Goal: Transaction & Acquisition: Book appointment/travel/reservation

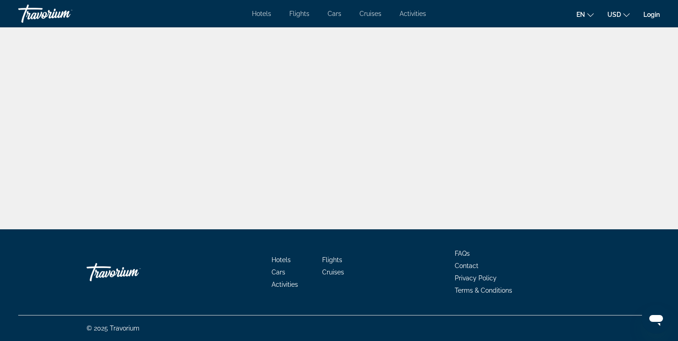
click at [305, 16] on span "Flights" at bounding box center [299, 13] width 20 height 7
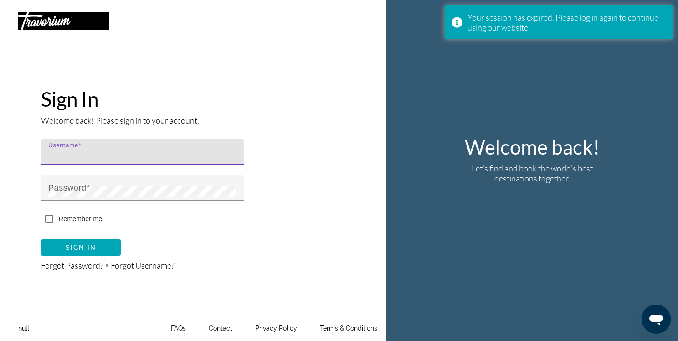
click at [113, 152] on input "Username" at bounding box center [145, 155] width 194 height 11
type input "******"
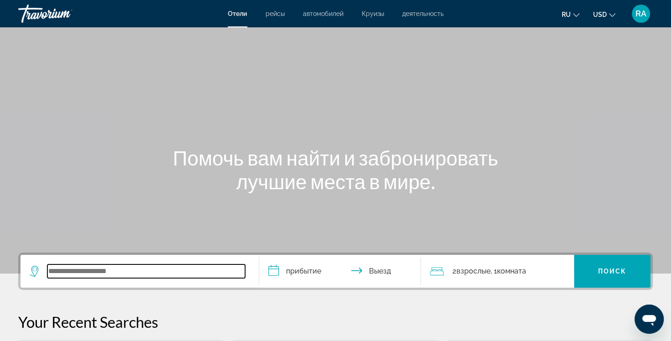
click at [105, 275] on input "Search widget" at bounding box center [146, 271] width 198 height 14
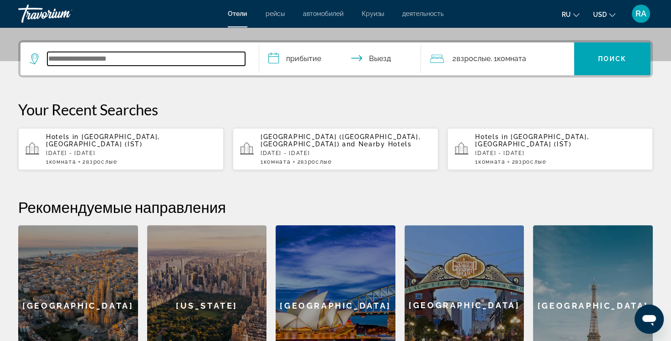
scroll to position [222, 0]
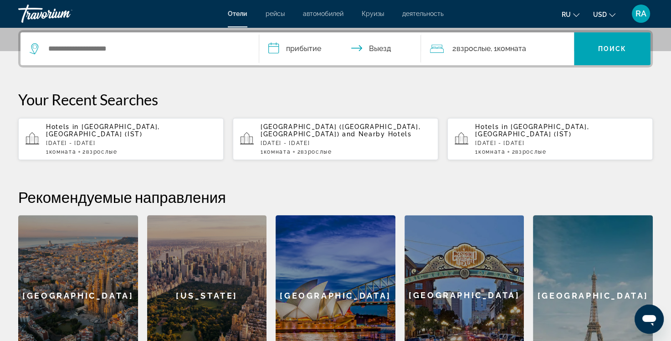
click at [83, 140] on p "Mon, 13 Oct - Thu, 16 Oct" at bounding box center [131, 143] width 170 height 6
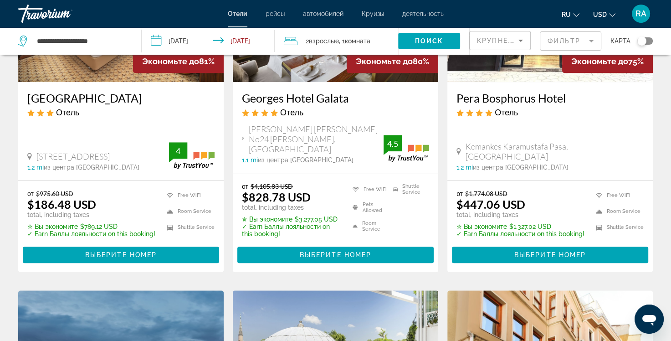
scroll to position [501, 0]
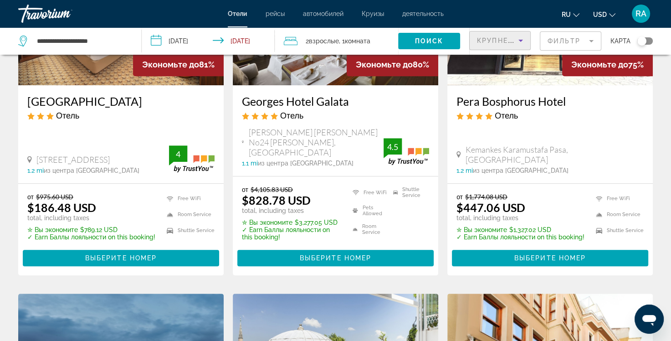
click at [521, 39] on icon "Sort by" at bounding box center [520, 40] width 11 height 11
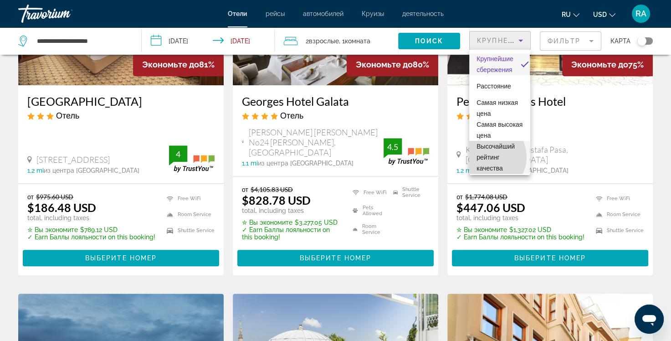
click at [487, 168] on span "Высочайший рейтинг качества" at bounding box center [496, 157] width 38 height 29
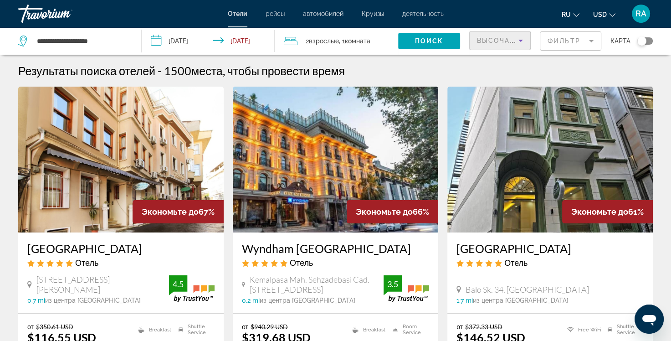
click at [594, 40] on mat-form-field "Фильтр" at bounding box center [571, 40] width 62 height 19
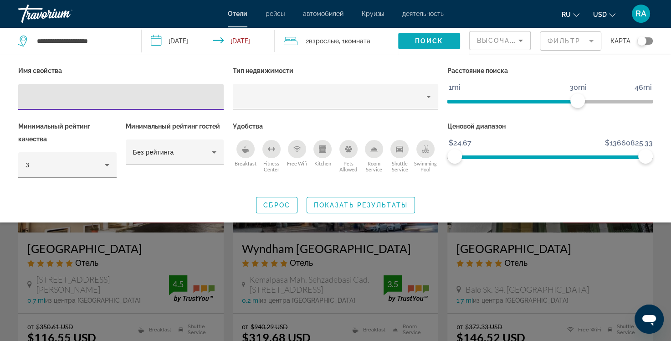
click at [417, 40] on span "Поиск" at bounding box center [429, 40] width 29 height 7
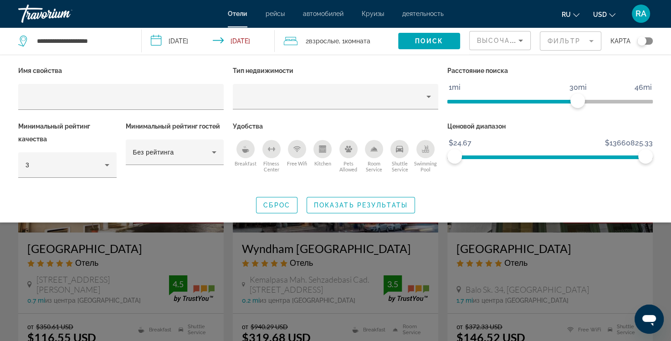
click at [144, 211] on div "Сброс Показать результаты" at bounding box center [335, 205] width 635 height 16
click at [134, 246] on div "Search widget" at bounding box center [335, 239] width 671 height 204
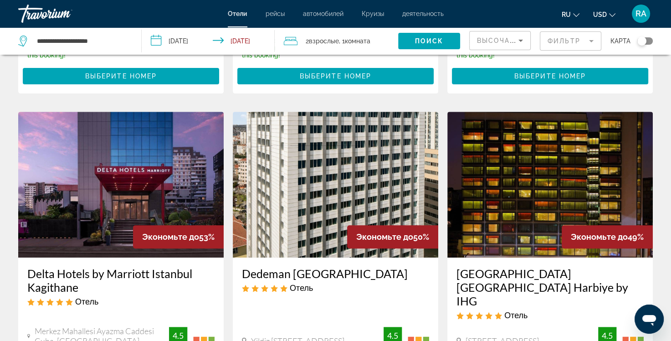
scroll to position [365, 0]
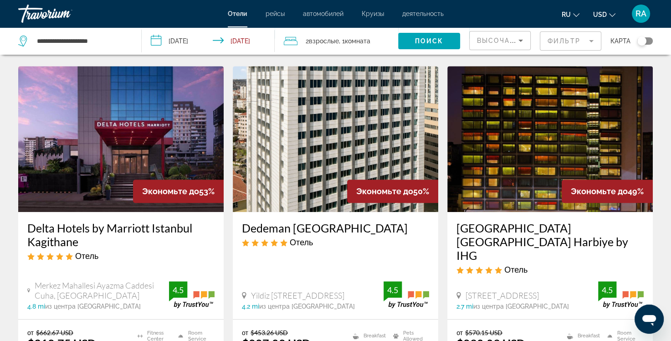
click at [489, 168] on img "Main content" at bounding box center [551, 139] width 206 height 146
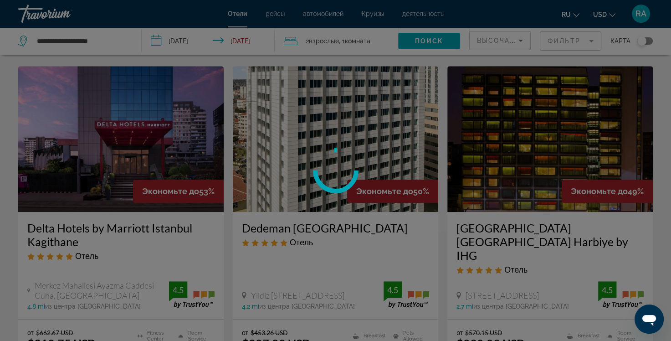
click at [489, 168] on div at bounding box center [335, 170] width 671 height 341
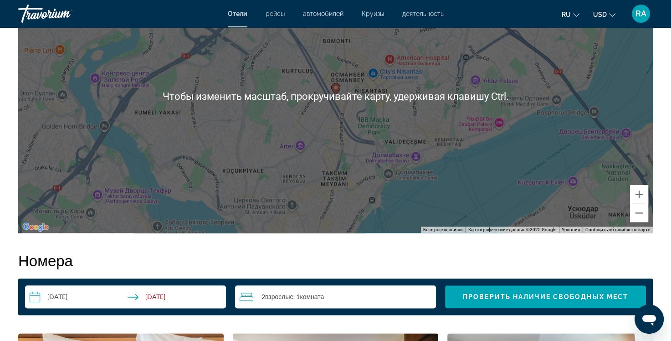
scroll to position [912, 0]
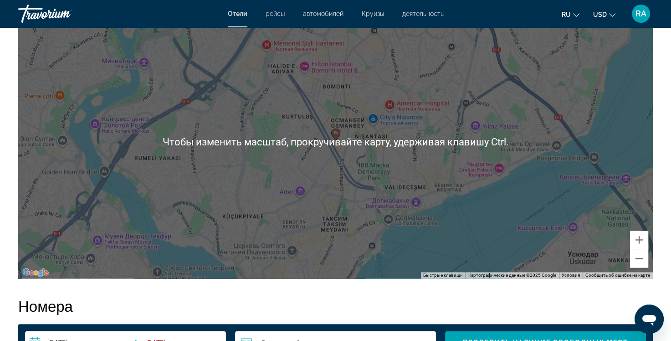
click at [253, 190] on div "Чтобы активировать перетаскивание с помощью клавиатуры, нажмите Alt + Ввод. Пос…" at bounding box center [335, 141] width 635 height 273
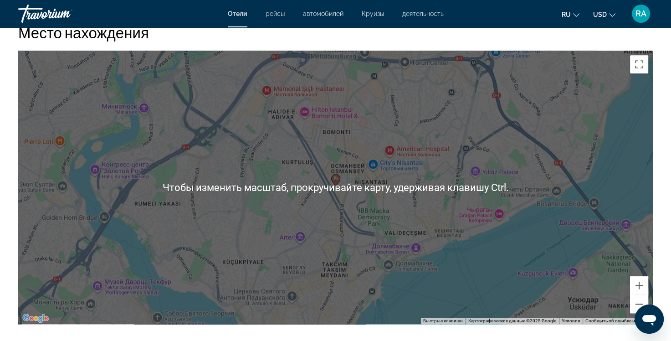
scroll to position [820, 0]
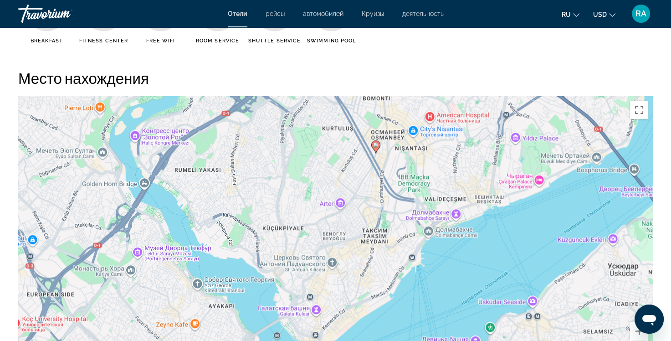
drag, startPoint x: 335, startPoint y: 151, endPoint x: 376, endPoint y: 71, distance: 89.7
click at [376, 71] on div "Место нахождения ← Переместить влево → Переместить вправо ↑ Переместить вверх ↓…" at bounding box center [335, 219] width 635 height 301
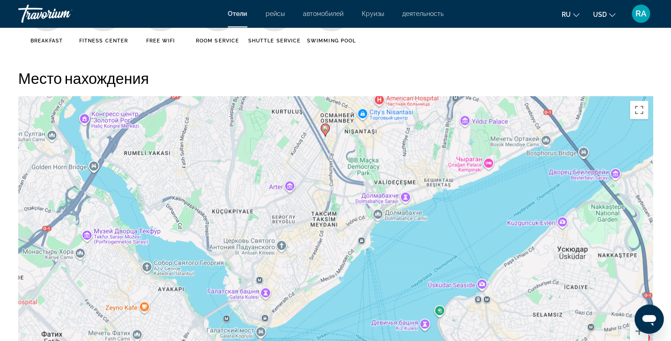
drag, startPoint x: 335, startPoint y: 204, endPoint x: 285, endPoint y: 186, distance: 53.9
click at [285, 186] on div "Чтобы активировать перетаскивание с помощью клавиатуры, нажмите Alt + Ввод. Пос…" at bounding box center [335, 232] width 635 height 273
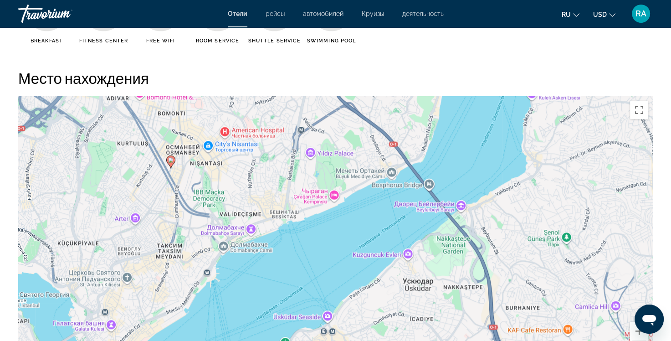
drag, startPoint x: 356, startPoint y: 194, endPoint x: 202, endPoint y: 225, distance: 156.7
click at [202, 225] on div "Чтобы активировать перетаскивание с помощью клавиатуры, нажмите Alt + Ввод. Пос…" at bounding box center [335, 232] width 635 height 273
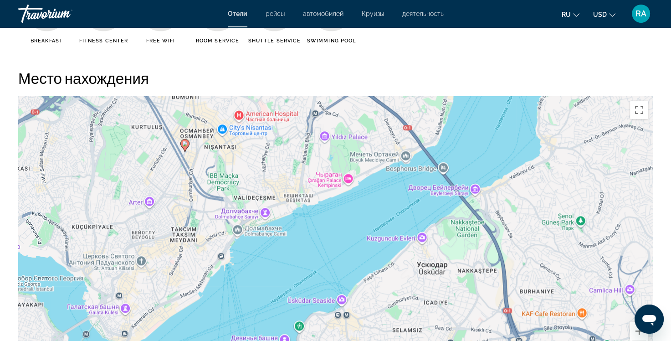
drag, startPoint x: 157, startPoint y: 264, endPoint x: 170, endPoint y: 245, distance: 23.3
click at [171, 247] on div "Чтобы активировать перетаскивание с помощью клавиатуры, нажмите Alt + Ввод. Пос…" at bounding box center [335, 232] width 635 height 273
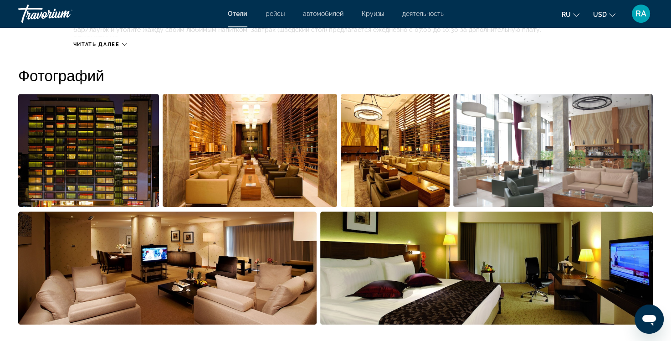
scroll to position [410, 0]
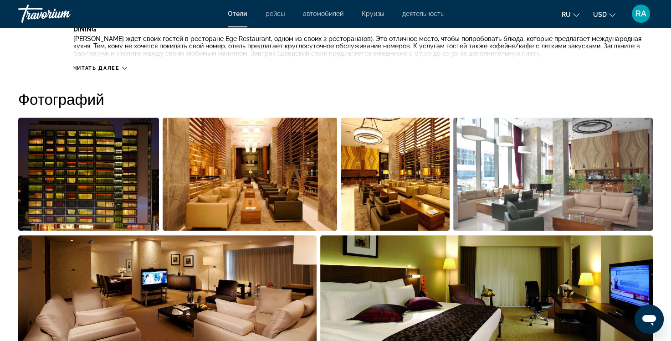
click at [212, 172] on img "Open full-screen image slider" at bounding box center [250, 174] width 175 height 113
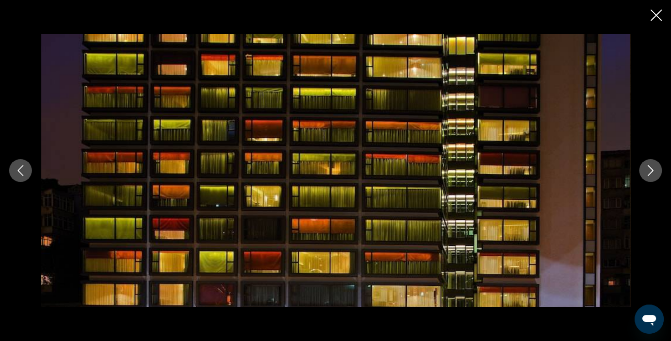
scroll to position [547, 0]
click at [651, 172] on icon "Next image" at bounding box center [651, 170] width 6 height 11
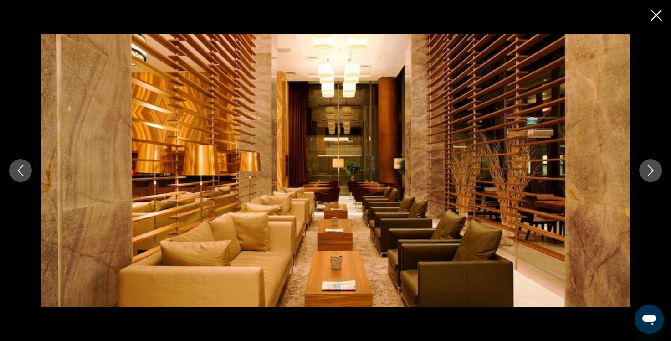
click at [651, 170] on icon "Next image" at bounding box center [650, 170] width 11 height 11
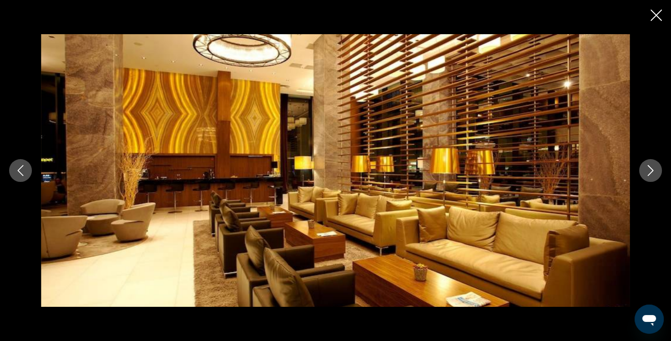
click at [651, 170] on icon "Next image" at bounding box center [650, 170] width 11 height 11
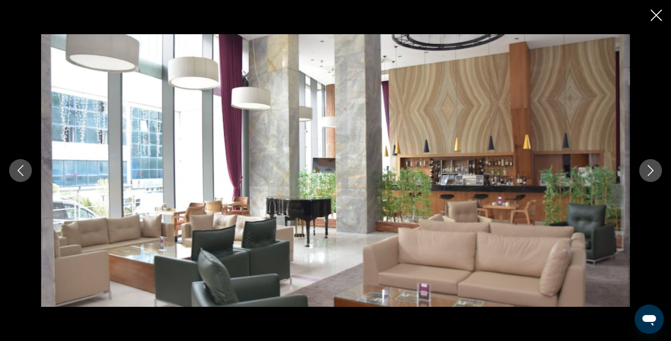
click at [651, 170] on icon "Next image" at bounding box center [650, 170] width 11 height 11
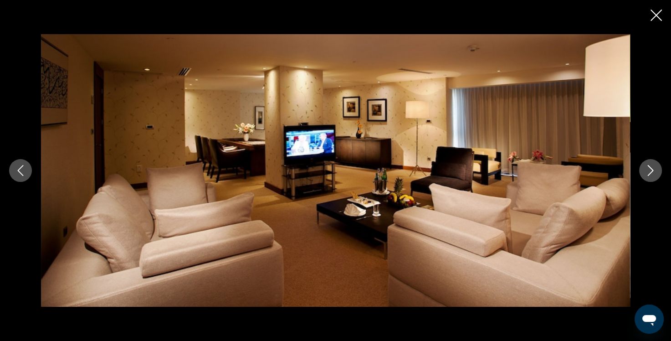
click at [651, 170] on icon "Next image" at bounding box center [650, 170] width 11 height 11
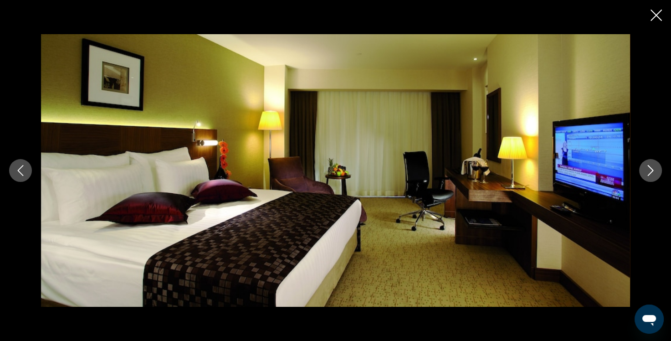
click at [651, 170] on icon "Next image" at bounding box center [650, 170] width 11 height 11
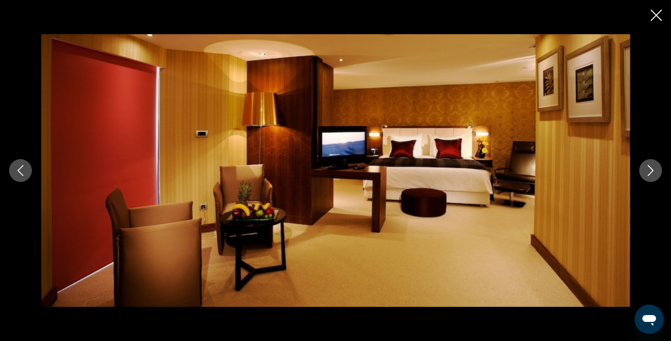
click at [651, 170] on icon "Next image" at bounding box center [650, 170] width 11 height 11
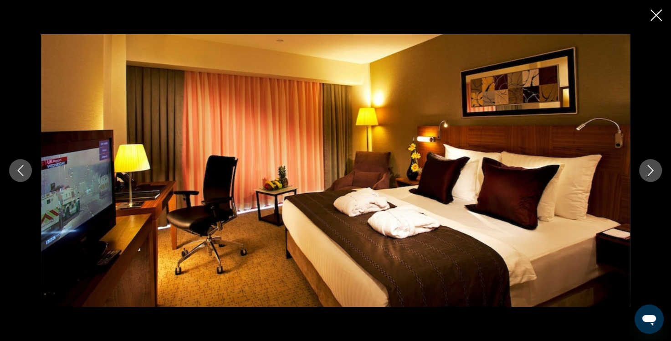
click at [651, 170] on icon "Next image" at bounding box center [650, 170] width 11 height 11
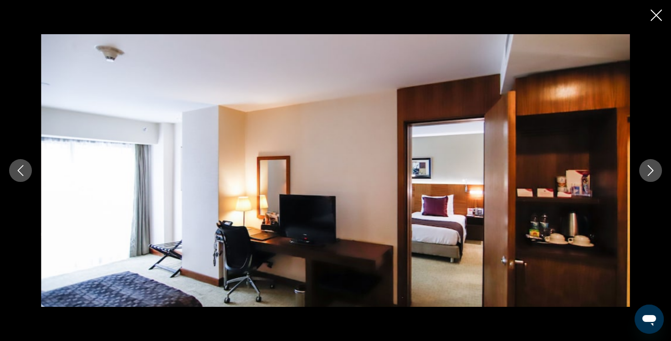
click at [651, 170] on icon "Next image" at bounding box center [650, 170] width 11 height 11
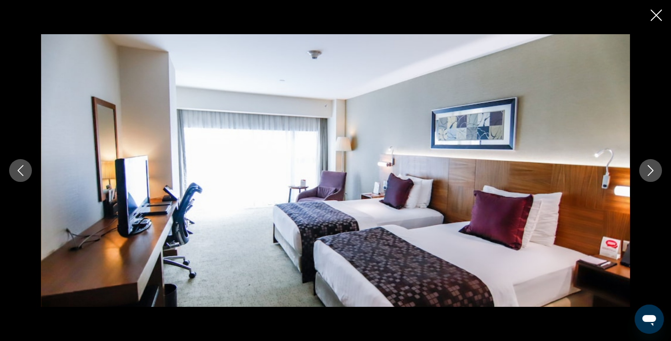
click at [649, 170] on icon "Next image" at bounding box center [650, 170] width 11 height 11
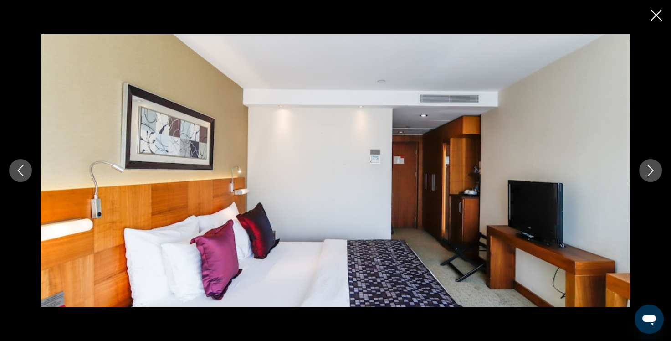
click at [649, 170] on icon "Next image" at bounding box center [650, 170] width 11 height 11
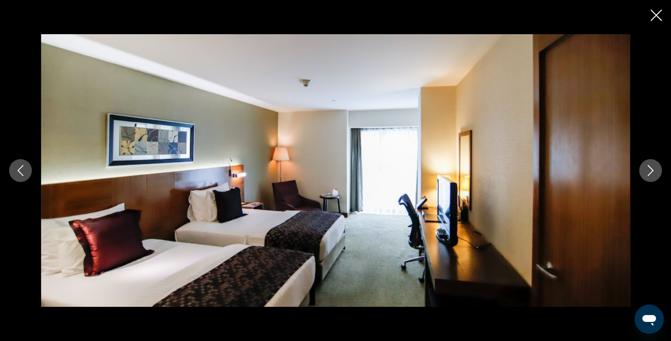
click at [649, 170] on icon "Next image" at bounding box center [650, 170] width 11 height 11
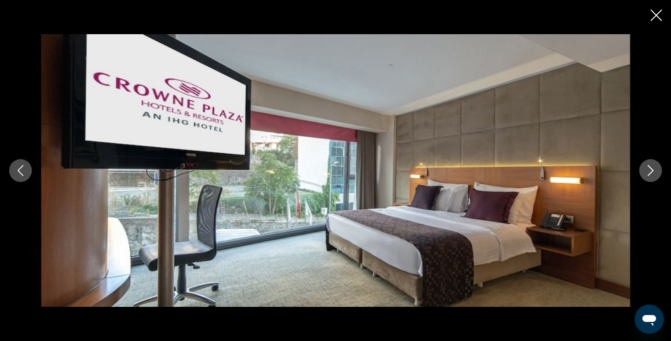
click at [649, 170] on icon "Next image" at bounding box center [650, 170] width 11 height 11
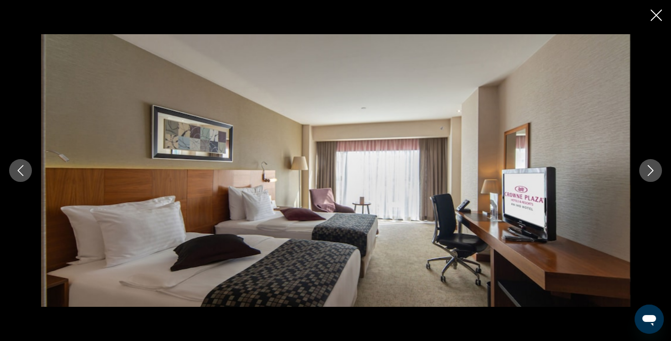
click at [649, 170] on icon "Next image" at bounding box center [650, 170] width 11 height 11
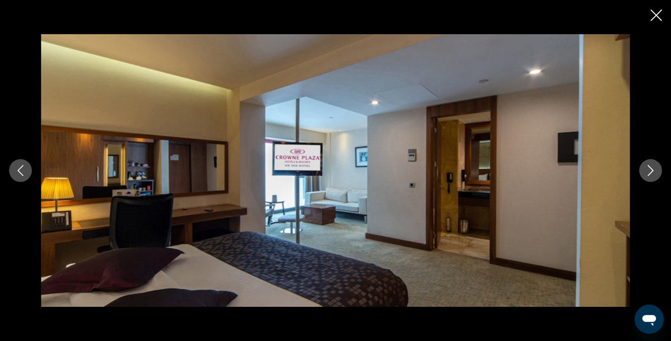
click at [649, 170] on icon "Next image" at bounding box center [650, 170] width 11 height 11
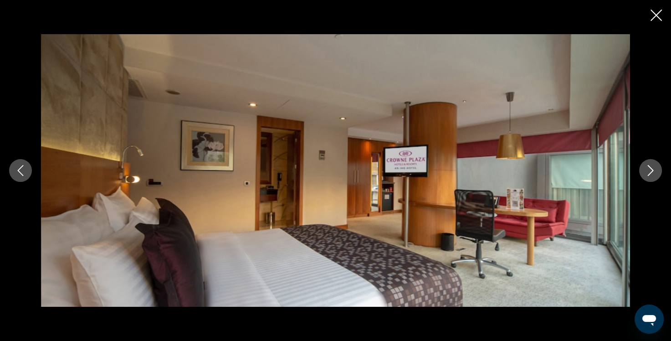
click at [649, 170] on icon "Next image" at bounding box center [650, 170] width 11 height 11
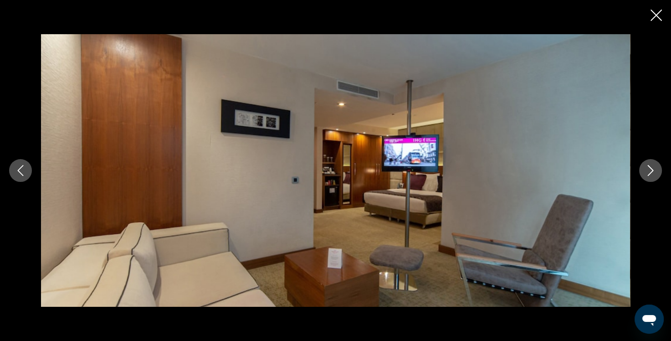
click at [649, 170] on icon "Next image" at bounding box center [650, 170] width 11 height 11
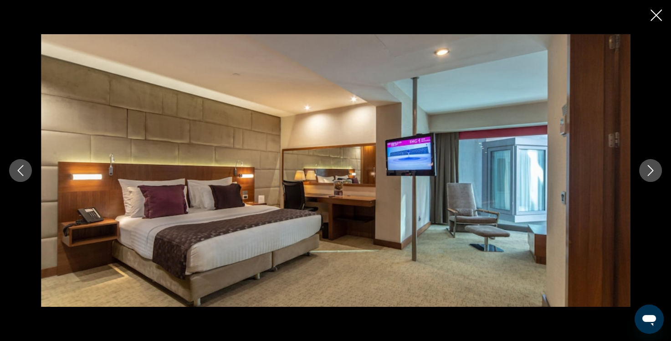
click at [649, 170] on icon "Next image" at bounding box center [650, 170] width 11 height 11
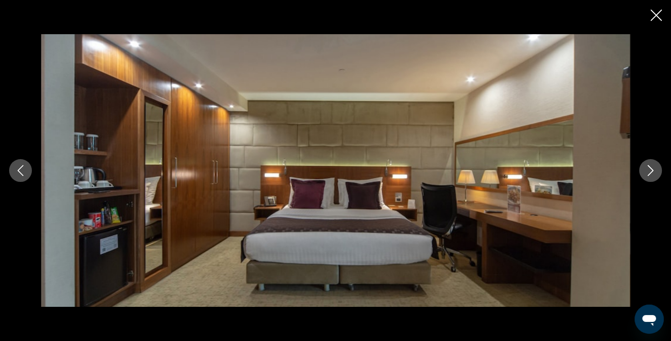
click at [649, 170] on icon "Next image" at bounding box center [650, 170] width 11 height 11
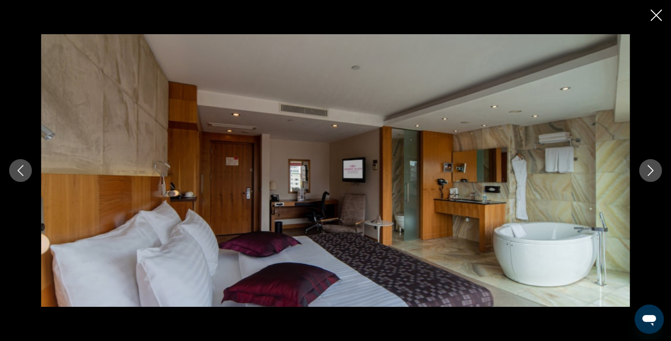
click at [649, 170] on icon "Next image" at bounding box center [650, 170] width 11 height 11
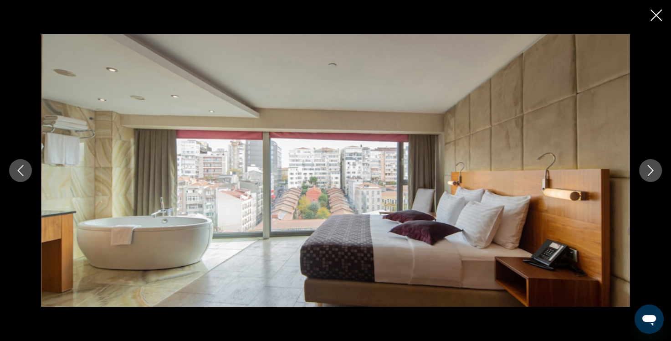
click at [649, 170] on icon "Next image" at bounding box center [650, 170] width 11 height 11
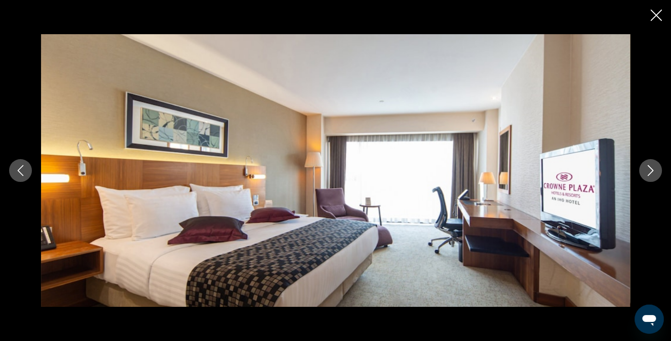
click at [649, 170] on icon "Next image" at bounding box center [650, 170] width 11 height 11
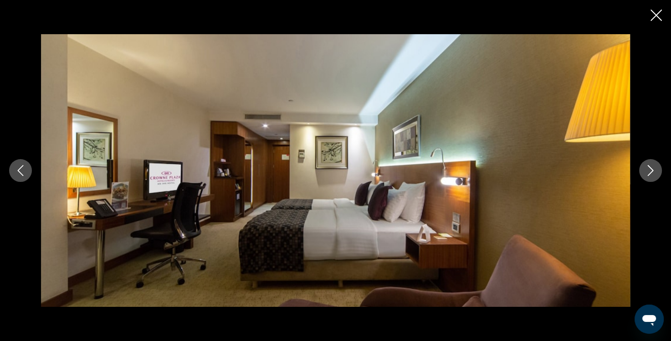
click at [649, 170] on icon "Next image" at bounding box center [650, 170] width 11 height 11
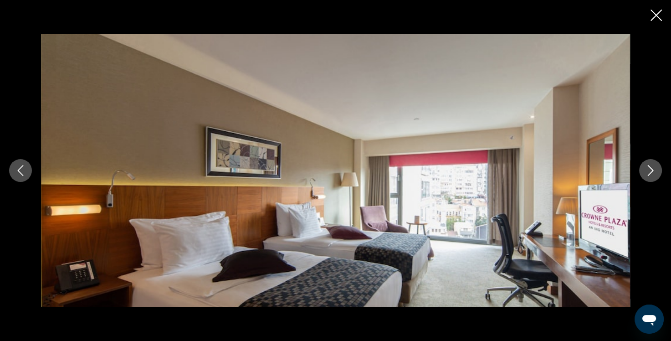
click at [662, 20] on icon "Close slideshow" at bounding box center [656, 15] width 11 height 11
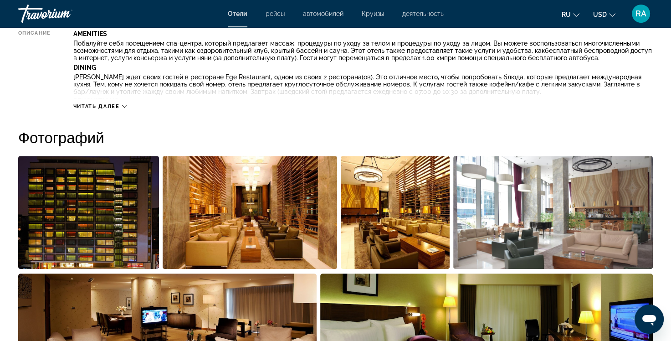
scroll to position [273, 0]
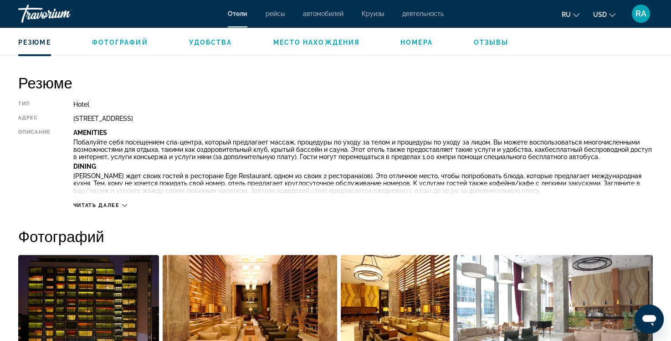
click at [579, 13] on icon "Change language" at bounding box center [576, 15] width 6 height 6
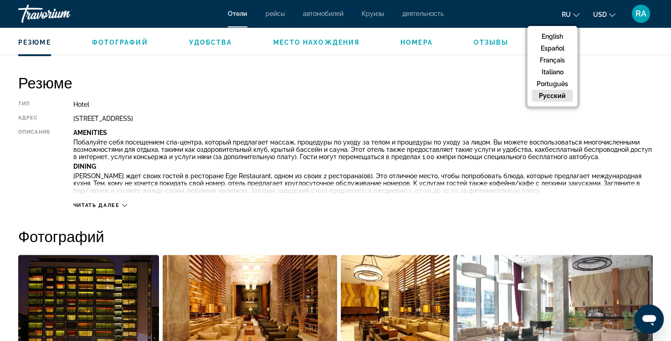
click at [547, 95] on button "русский" at bounding box center [552, 96] width 41 height 12
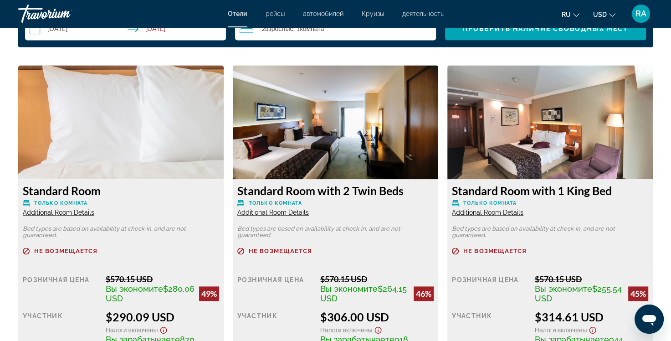
scroll to position [1185, 0]
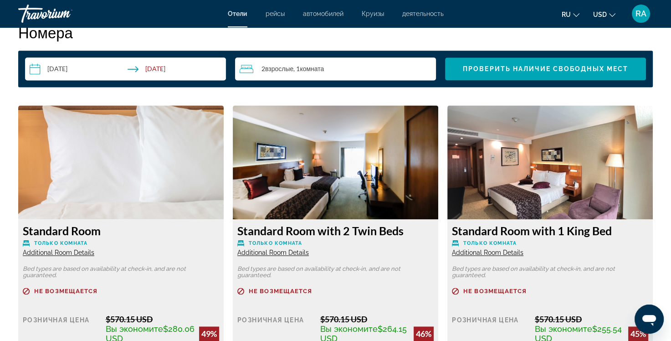
click at [111, 184] on img "Main content" at bounding box center [121, 162] width 206 height 114
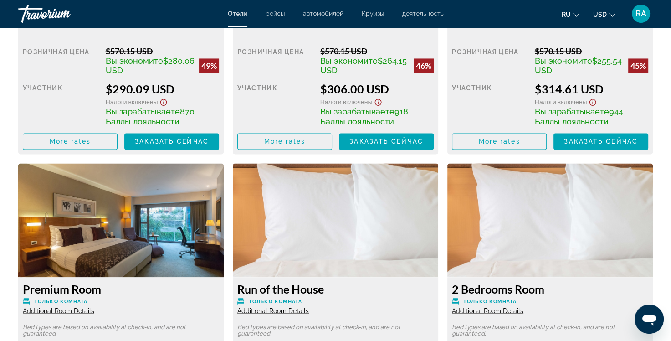
scroll to position [1459, 0]
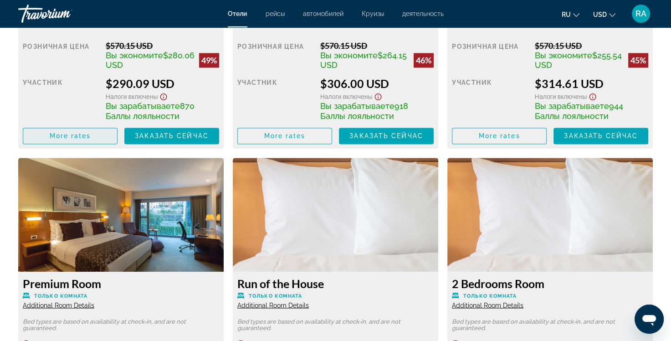
click at [94, 135] on span "Main content" at bounding box center [70, 136] width 94 height 22
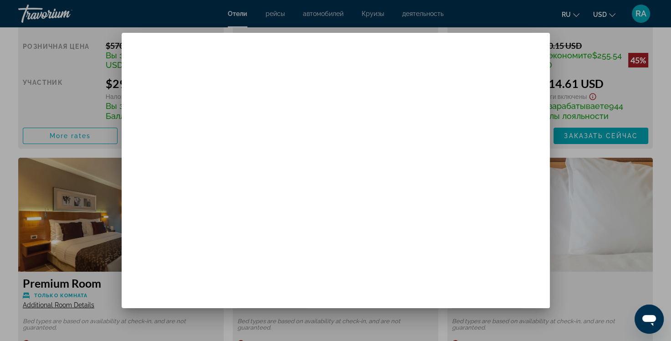
scroll to position [0, 0]
click at [363, 143] on div "Розничная цена" at bounding box center [386, 138] width 76 height 39
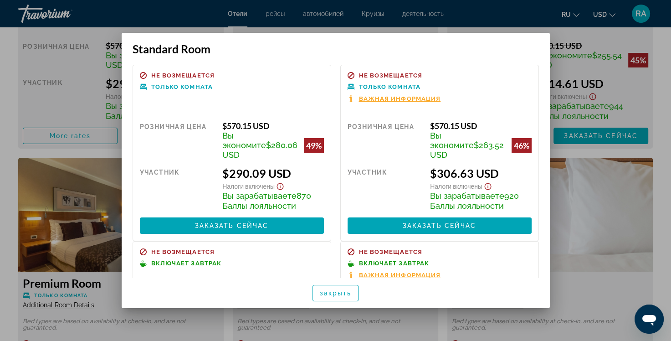
click at [370, 260] on span "Включает завтрак" at bounding box center [394, 263] width 71 height 6
click at [375, 272] on span "Важная информация" at bounding box center [400, 275] width 82 height 6
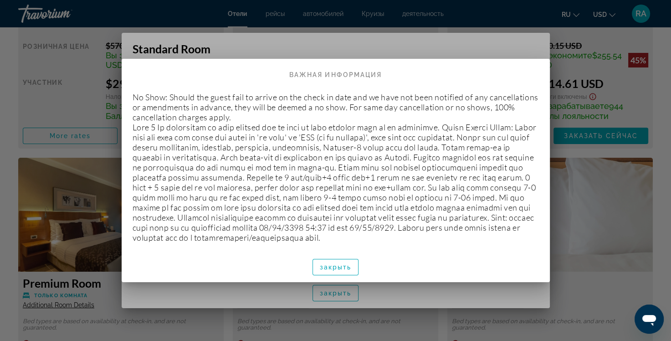
click at [565, 71] on div at bounding box center [335, 170] width 671 height 341
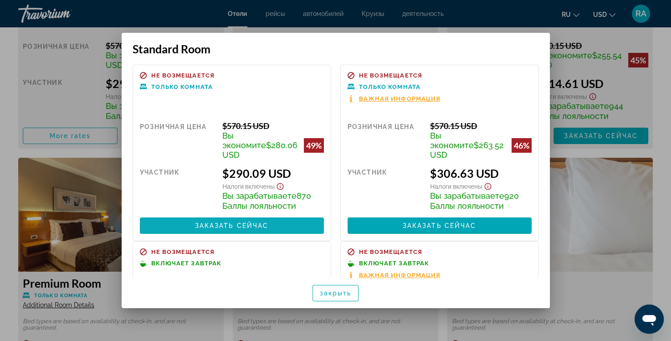
click at [200, 222] on span "Заказать сейчас" at bounding box center [232, 225] width 74 height 7
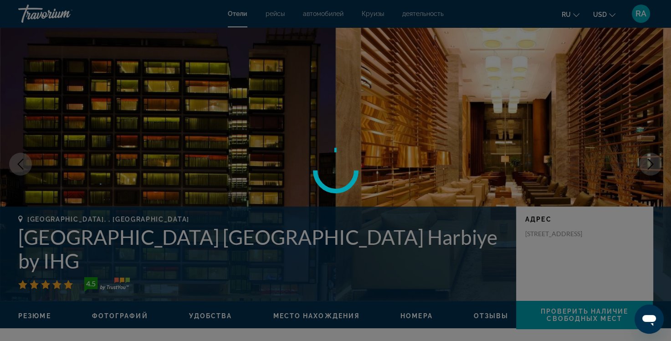
scroll to position [1459, 0]
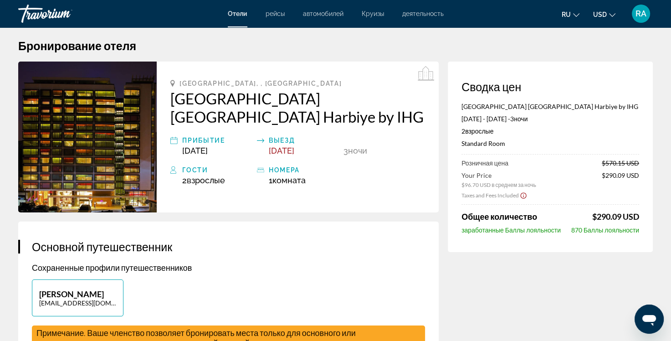
scroll to position [9, 0]
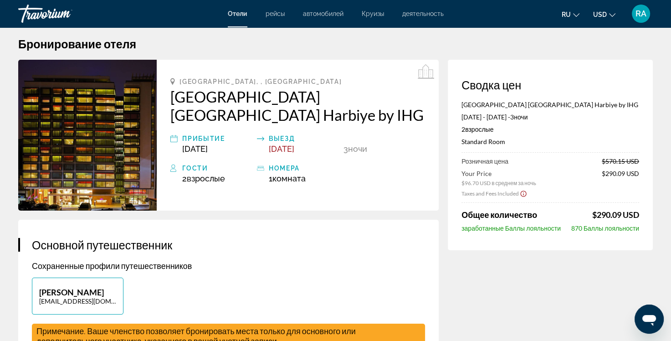
click at [287, 174] on span "Комната" at bounding box center [289, 179] width 33 height 10
click at [287, 163] on div "номера" at bounding box center [304, 168] width 70 height 11
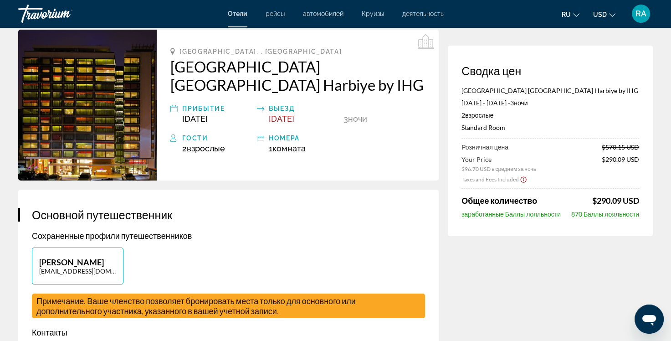
scroll to position [54, 0]
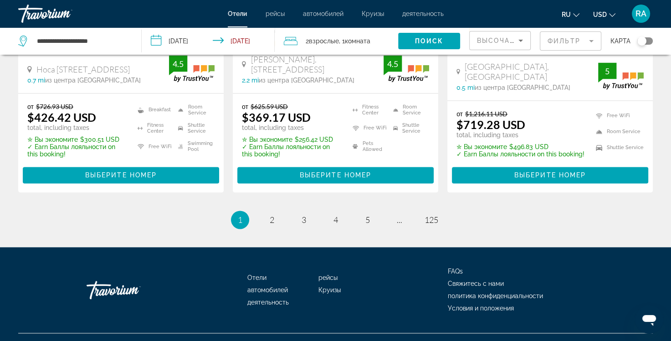
scroll to position [1307, 0]
